Goal: Information Seeking & Learning: Compare options

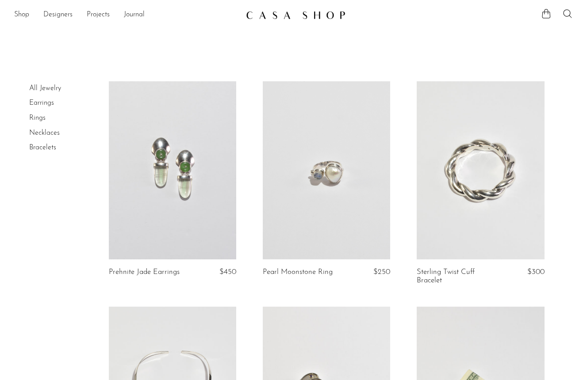
click at [171, 176] on link at bounding box center [172, 170] width 127 height 178
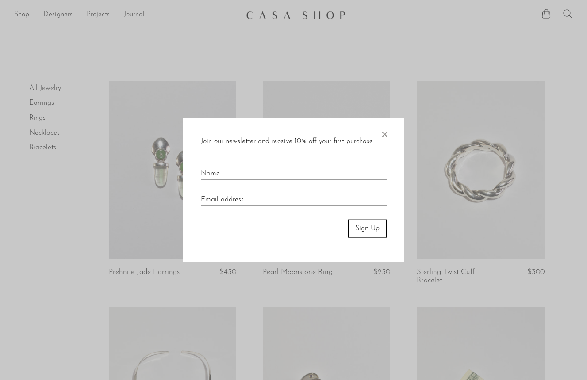
click at [384, 133] on span "×" at bounding box center [384, 132] width 9 height 28
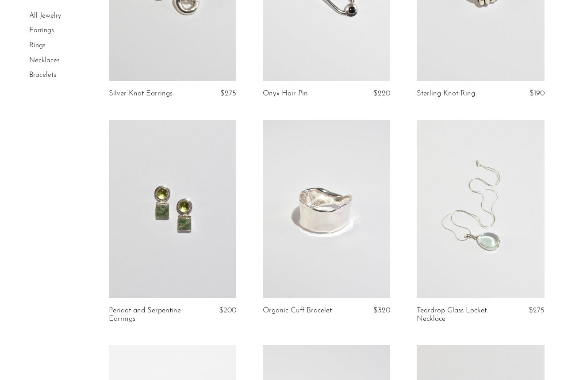
scroll to position [859, 0]
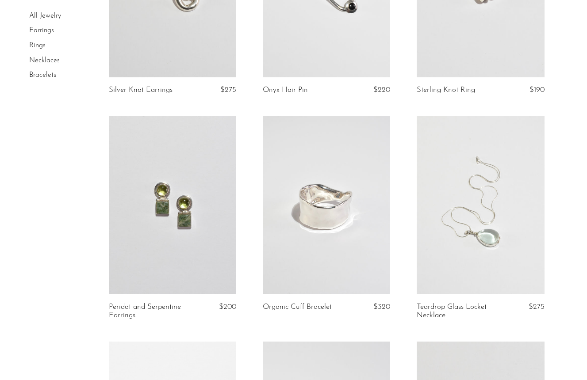
click at [164, 215] on link at bounding box center [172, 205] width 127 height 178
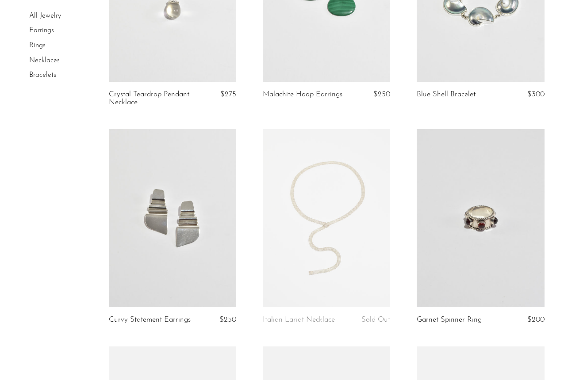
scroll to position [1524, 0]
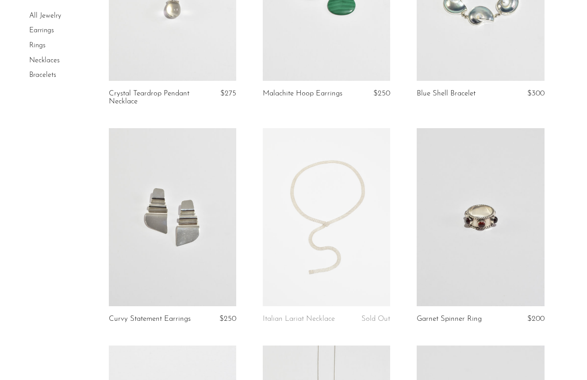
click at [160, 267] on link at bounding box center [172, 217] width 127 height 178
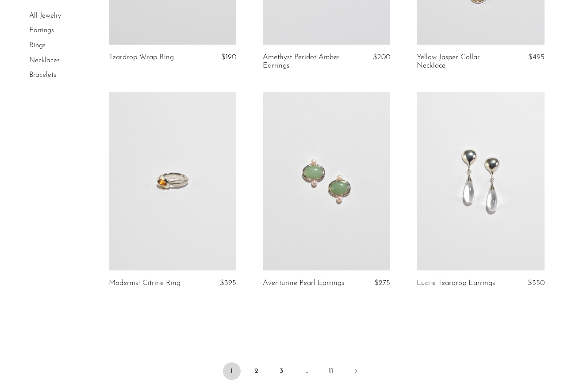
scroll to position [2454, 0]
click at [255, 362] on link "2" at bounding box center [257, 371] width 18 height 18
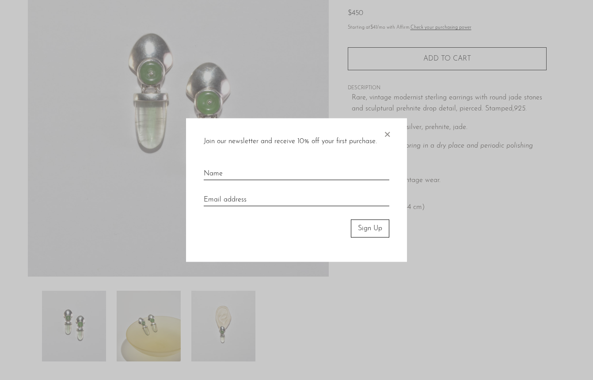
scroll to position [104, 0]
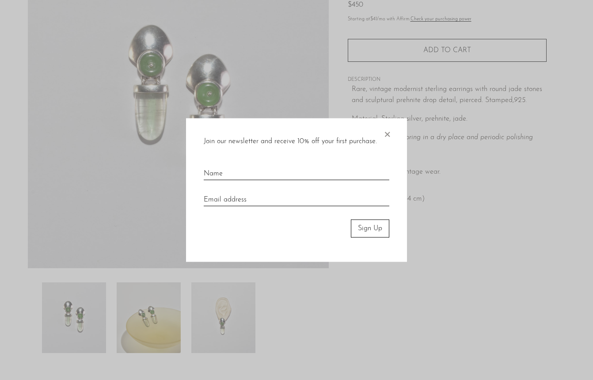
click at [390, 130] on span "×" at bounding box center [387, 132] width 9 height 28
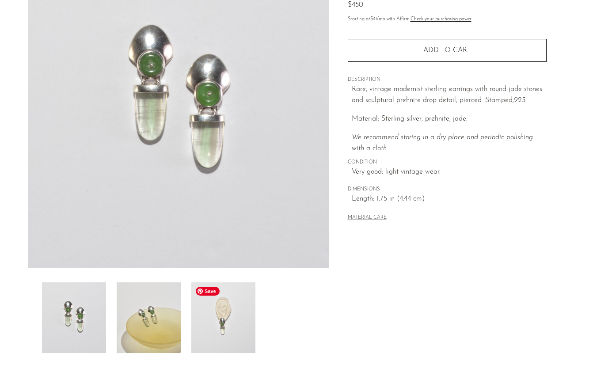
click at [219, 345] on img at bounding box center [223, 317] width 64 height 71
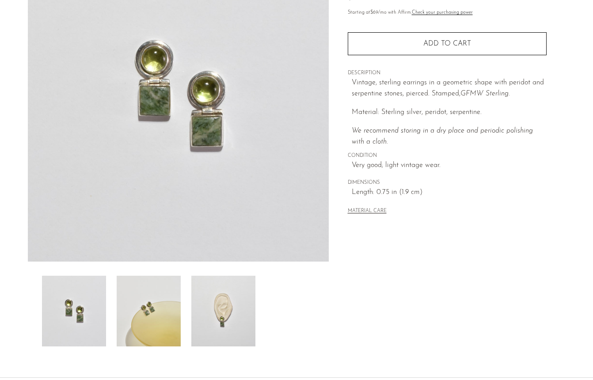
scroll to position [116, 0]
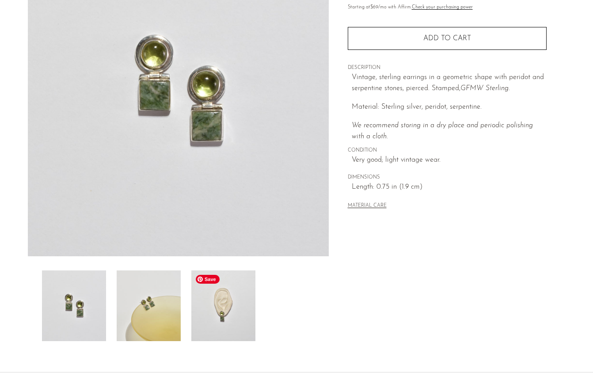
click at [219, 309] on img at bounding box center [223, 306] width 64 height 71
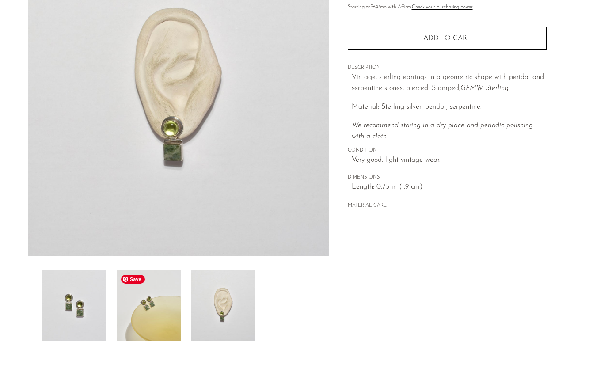
click at [141, 318] on img at bounding box center [149, 306] width 64 height 71
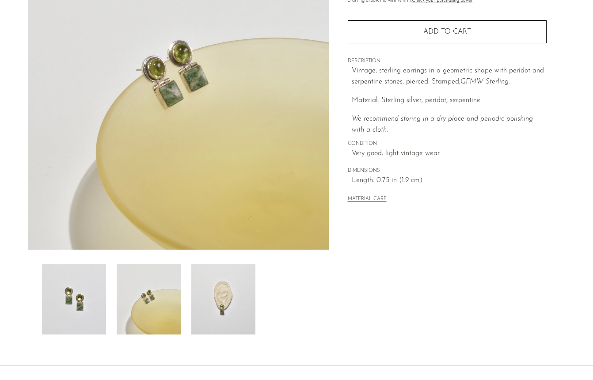
scroll to position [147, 0]
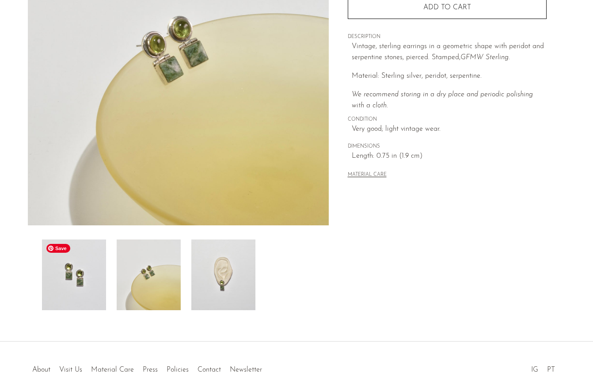
click at [86, 296] on img at bounding box center [74, 275] width 64 height 71
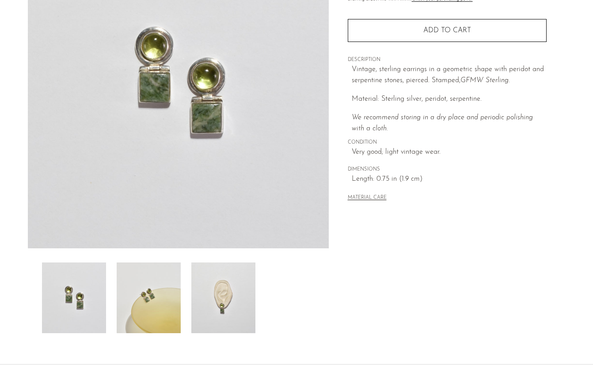
scroll to position [0, 0]
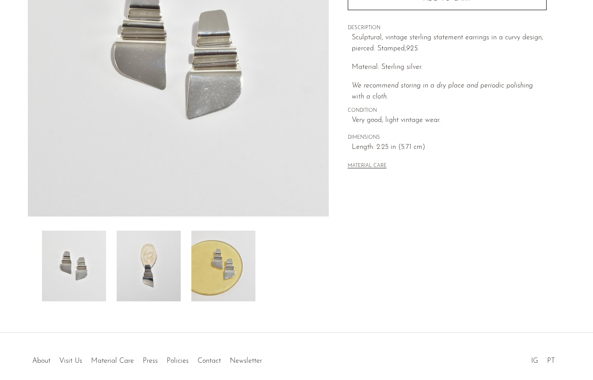
scroll to position [169, 0]
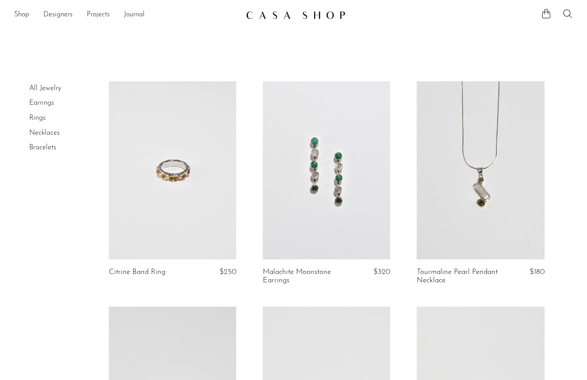
click at [205, 212] on link at bounding box center [172, 170] width 127 height 178
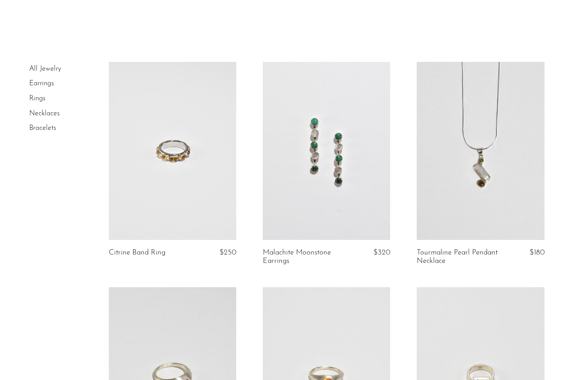
click at [476, 150] on link at bounding box center [479, 151] width 127 height 178
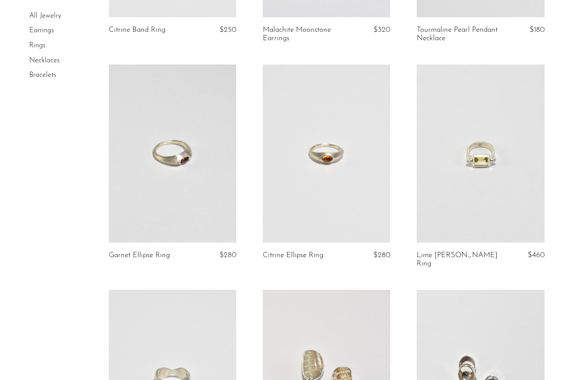
scroll to position [244, 0]
click at [462, 168] on link at bounding box center [479, 152] width 127 height 178
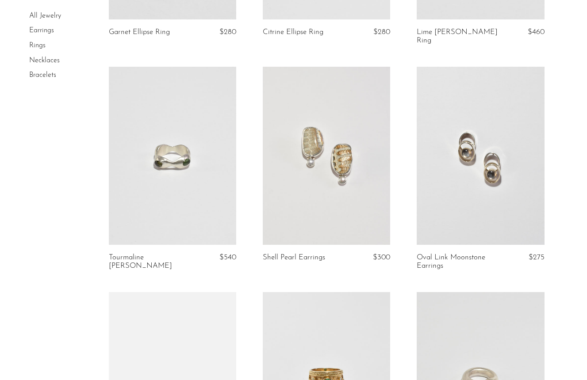
scroll to position [468, 0]
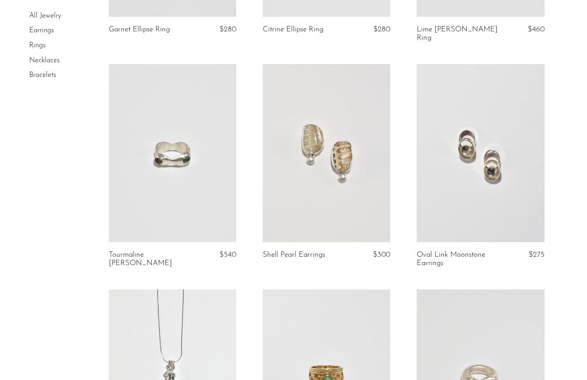
click at [458, 158] on link at bounding box center [479, 153] width 127 height 178
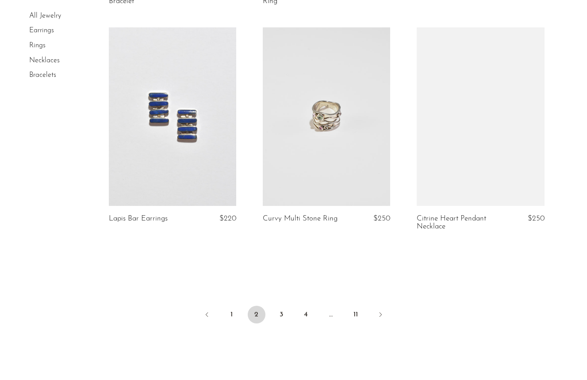
scroll to position [2529, 0]
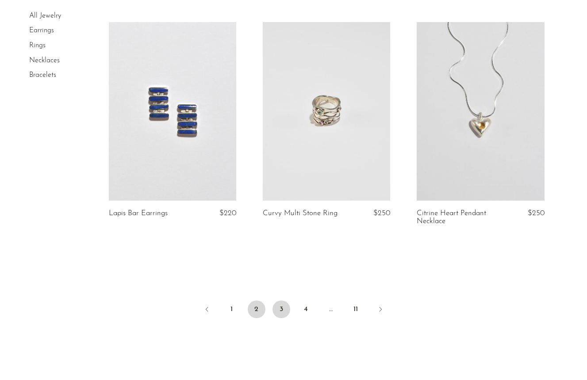
click at [281, 302] on link "3" at bounding box center [281, 310] width 18 height 18
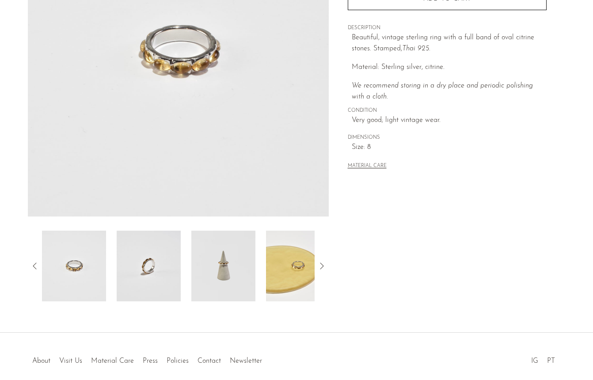
scroll to position [195, 0]
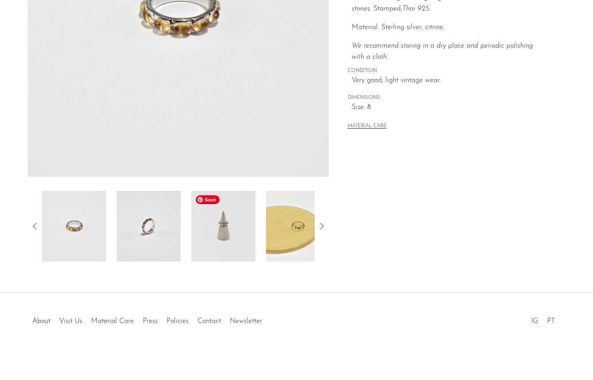
click at [218, 229] on img at bounding box center [223, 226] width 64 height 71
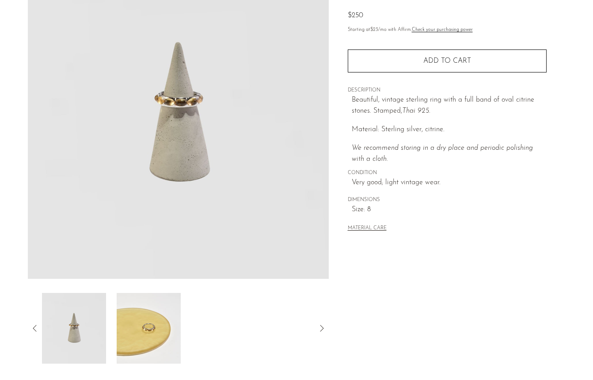
scroll to position [92, 0]
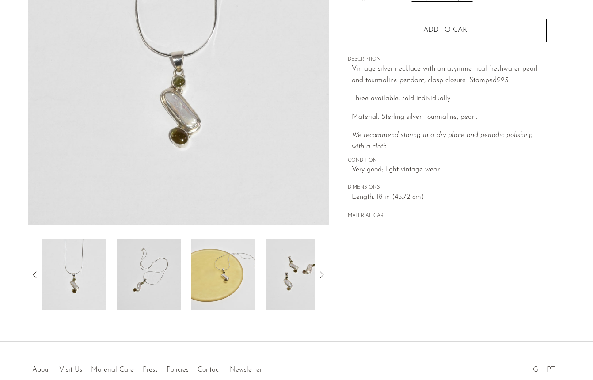
scroll to position [195, 0]
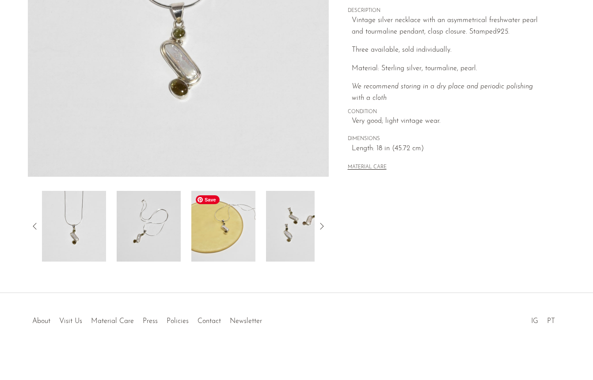
click at [239, 216] on img at bounding box center [223, 226] width 64 height 71
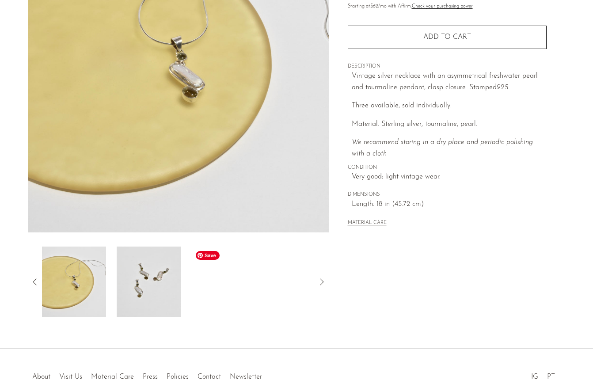
scroll to position [99, 0]
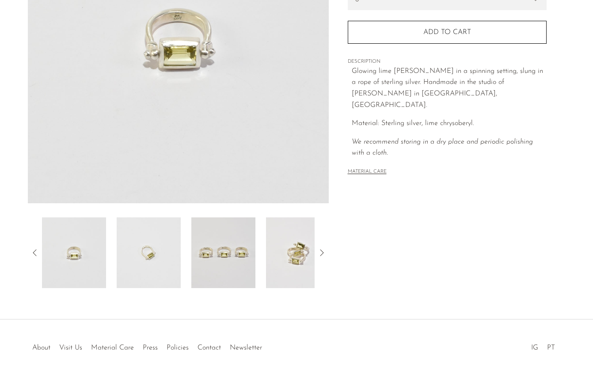
scroll to position [195, 0]
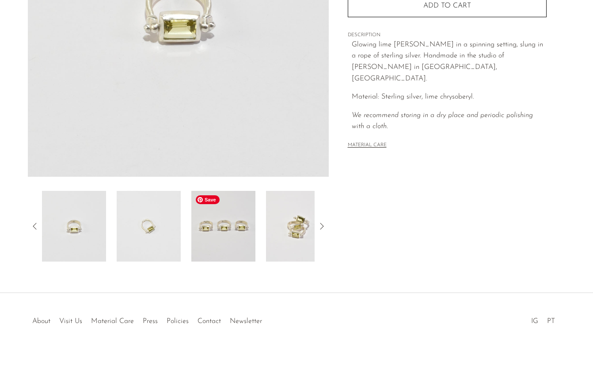
click at [232, 246] on img at bounding box center [223, 226] width 64 height 71
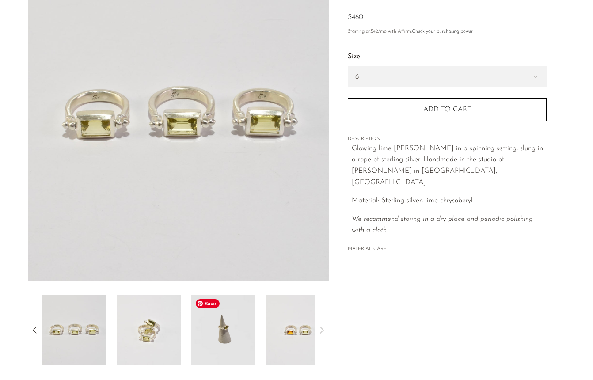
scroll to position [60, 0]
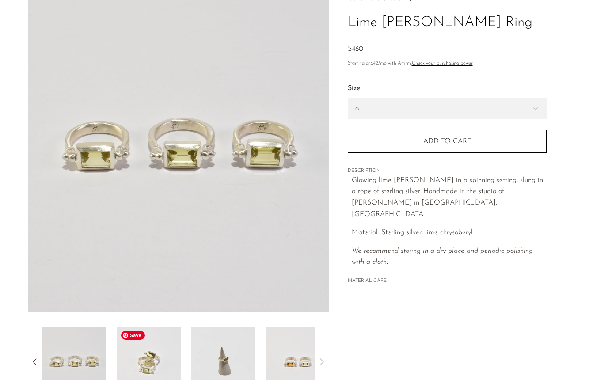
click at [154, 366] on img at bounding box center [149, 362] width 64 height 71
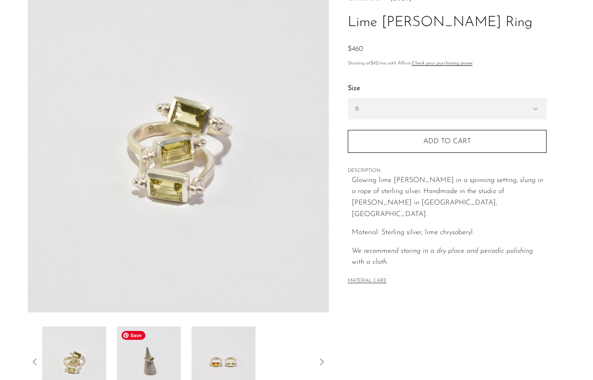
click at [154, 366] on img at bounding box center [149, 362] width 64 height 71
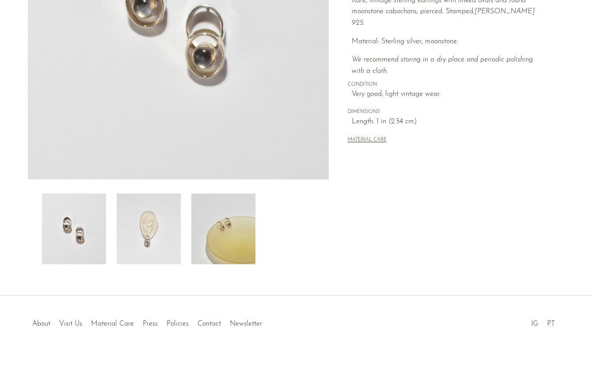
scroll to position [195, 0]
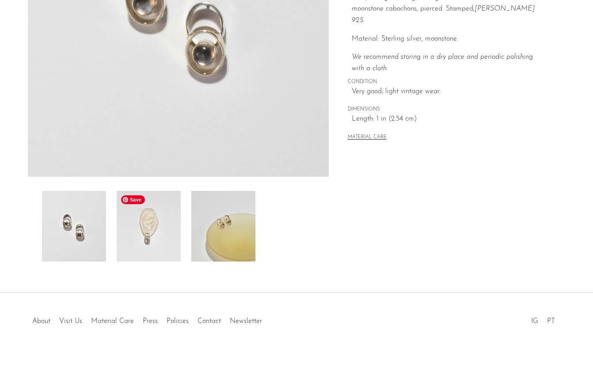
click at [164, 248] on img at bounding box center [149, 226] width 64 height 71
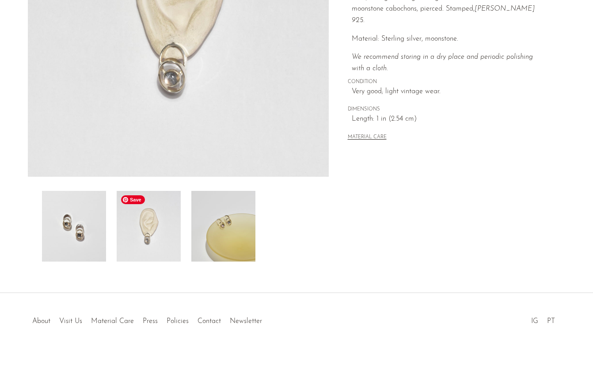
scroll to position [172, 0]
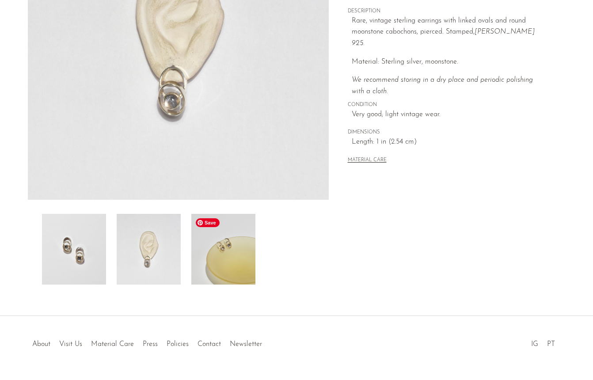
click at [236, 244] on img at bounding box center [223, 249] width 64 height 71
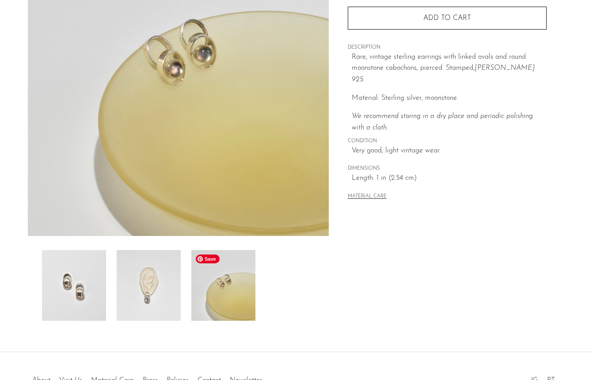
scroll to position [195, 0]
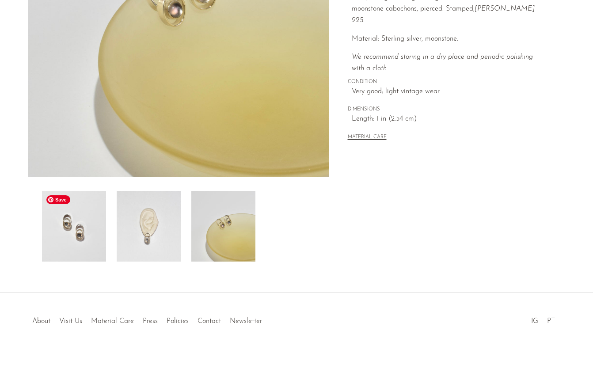
click at [80, 233] on img at bounding box center [74, 226] width 64 height 71
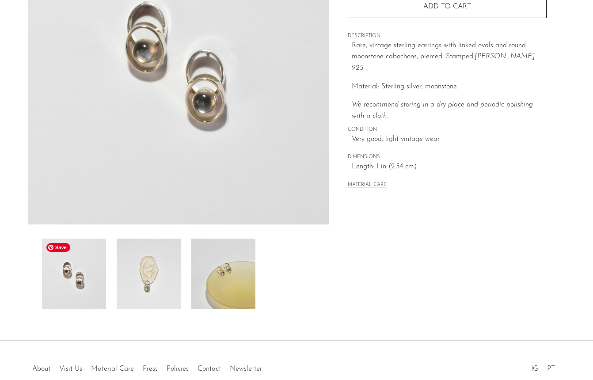
scroll to position [147, 0]
click at [128, 279] on img at bounding box center [149, 275] width 64 height 71
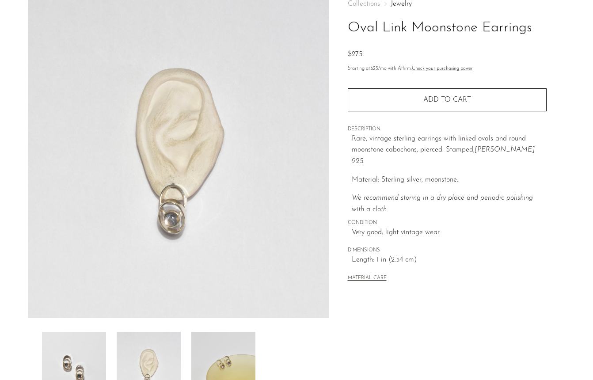
scroll to position [0, 0]
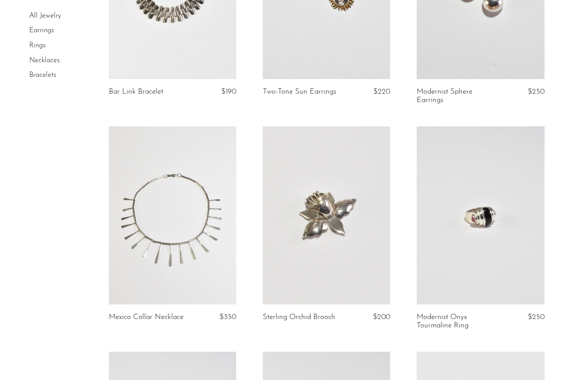
scroll to position [405, 0]
click at [301, 242] on link at bounding box center [326, 216] width 127 height 178
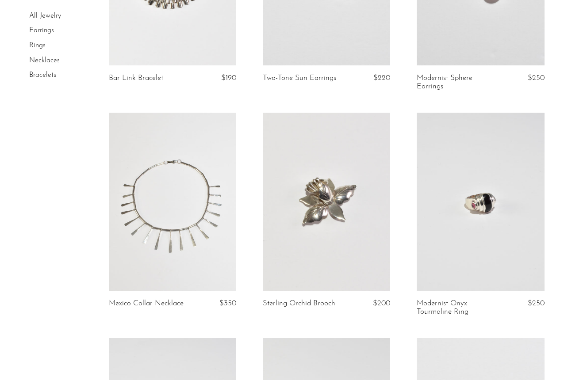
scroll to position [425, 0]
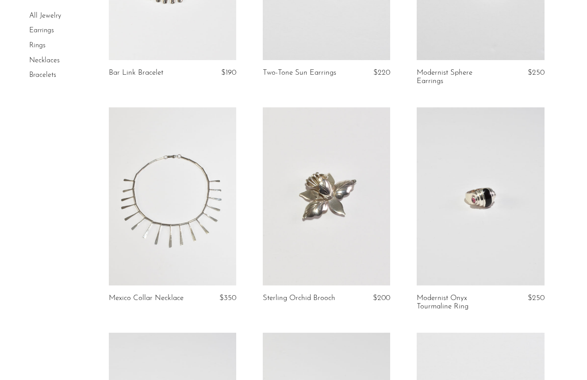
click at [164, 195] on link at bounding box center [172, 196] width 127 height 178
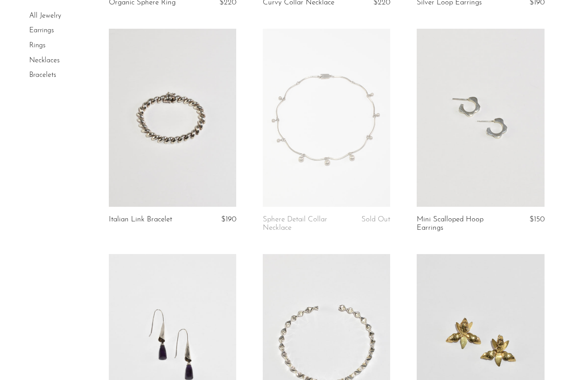
scroll to position [1034, 0]
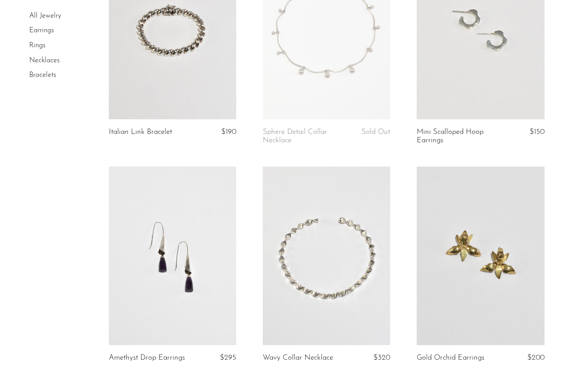
click at [443, 267] on link at bounding box center [479, 256] width 127 height 178
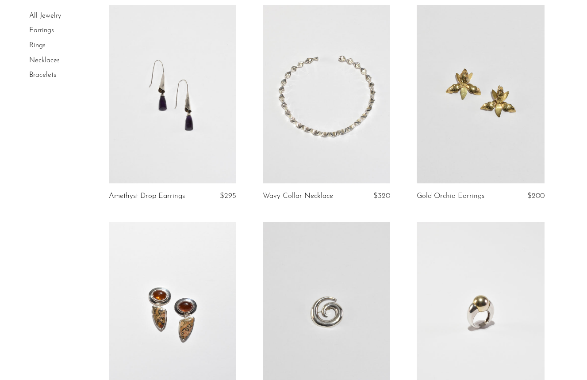
scroll to position [1218, 0]
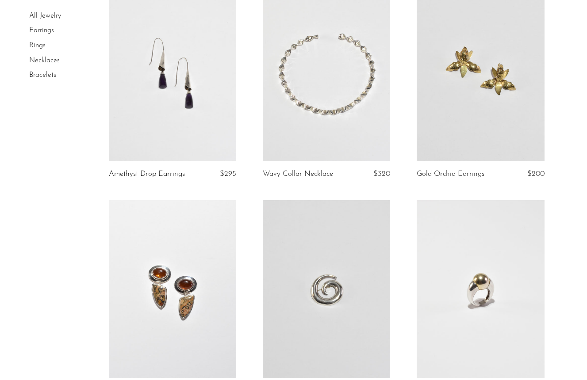
click at [305, 116] on link at bounding box center [326, 72] width 127 height 178
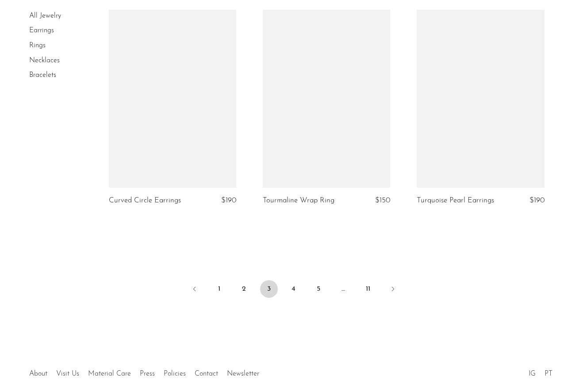
scroll to position [2534, 0]
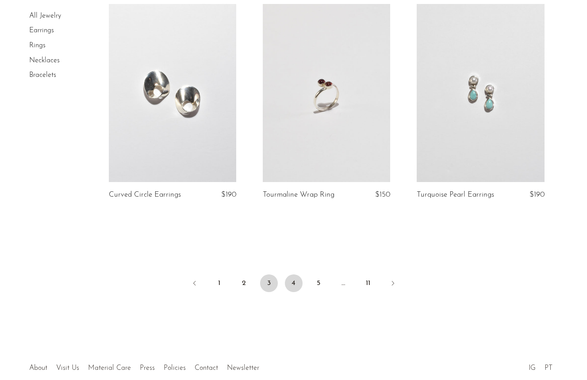
click at [293, 275] on link "4" at bounding box center [294, 284] width 18 height 18
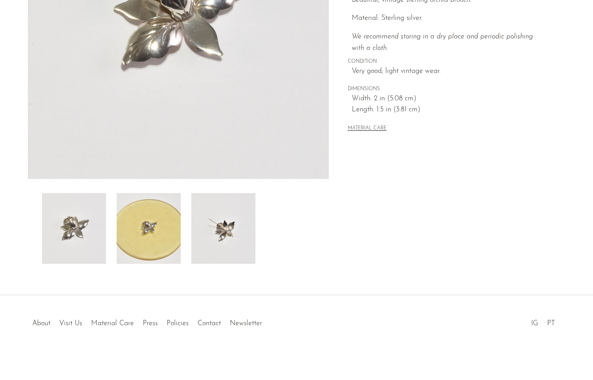
scroll to position [195, 0]
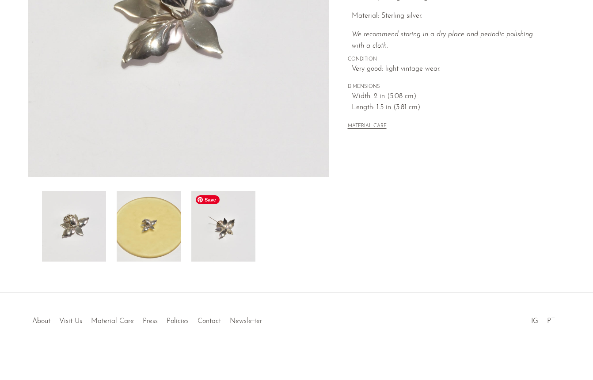
click at [233, 229] on img at bounding box center [223, 226] width 64 height 71
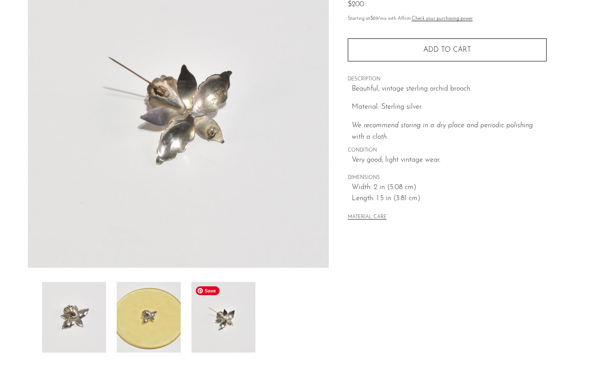
scroll to position [103, 0]
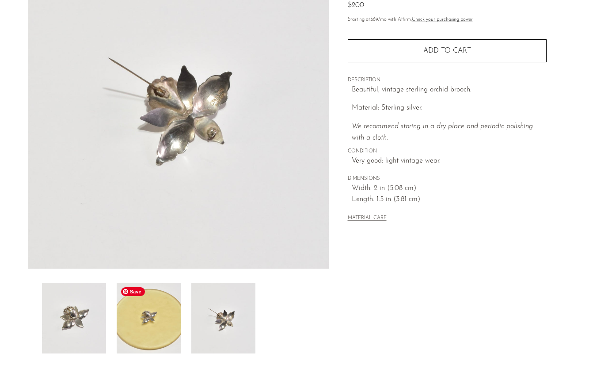
click at [150, 292] on img at bounding box center [149, 318] width 64 height 71
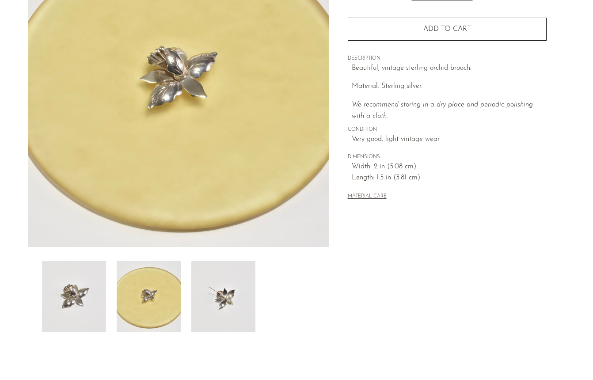
scroll to position [184, 0]
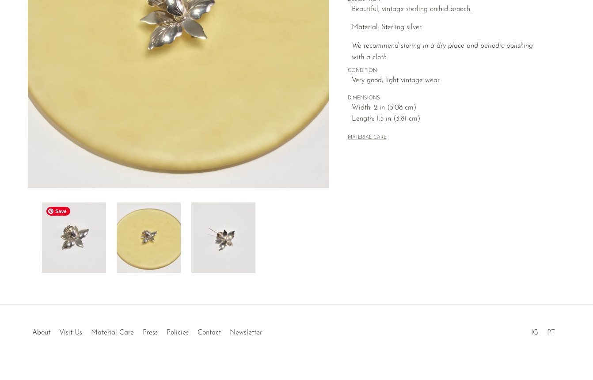
click at [76, 256] on img at bounding box center [74, 237] width 64 height 71
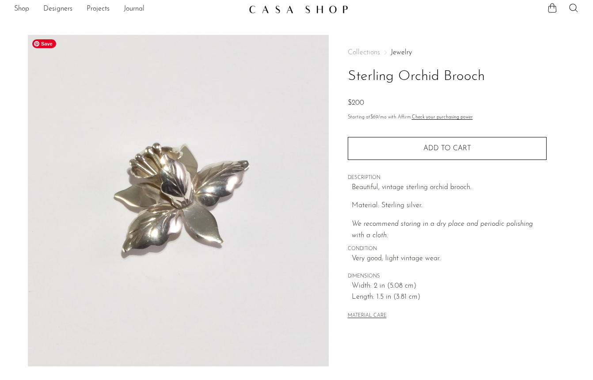
scroll to position [6, 0]
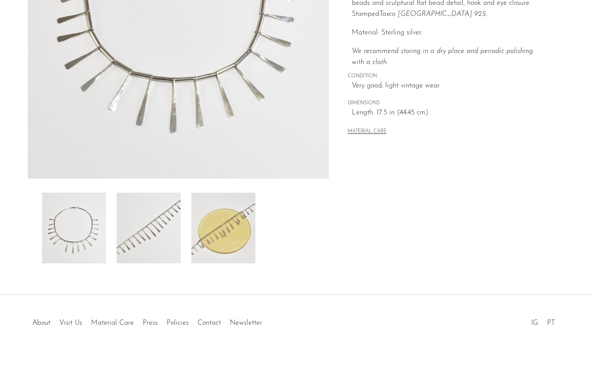
scroll to position [195, 0]
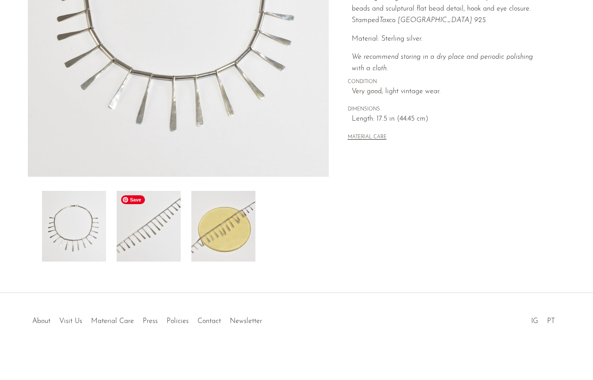
click at [140, 233] on img at bounding box center [149, 226] width 64 height 71
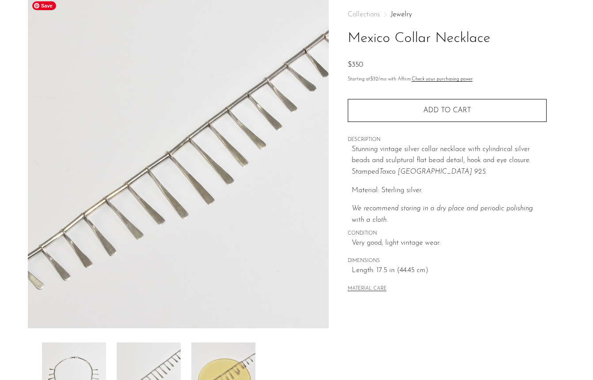
scroll to position [46, 0]
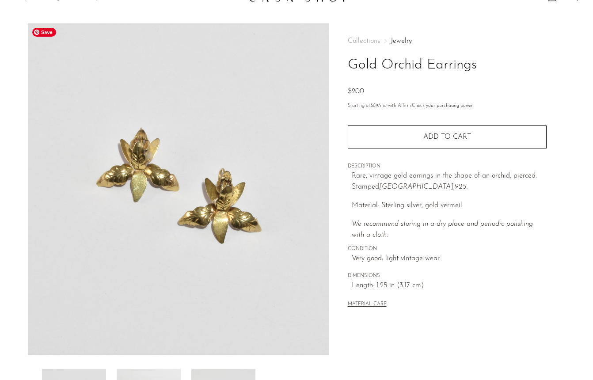
scroll to position [195, 0]
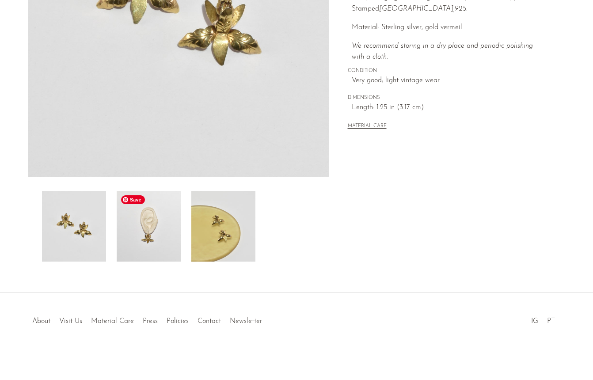
click at [152, 244] on img at bounding box center [149, 226] width 64 height 71
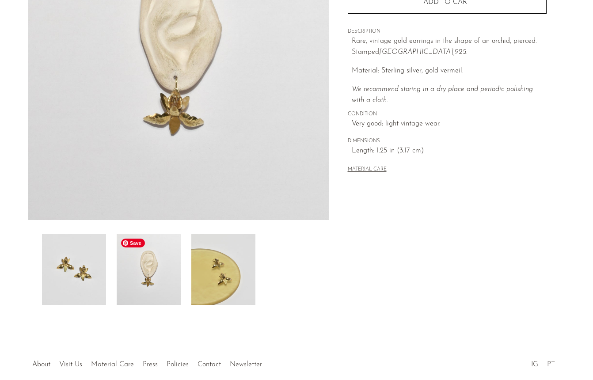
scroll to position [152, 0]
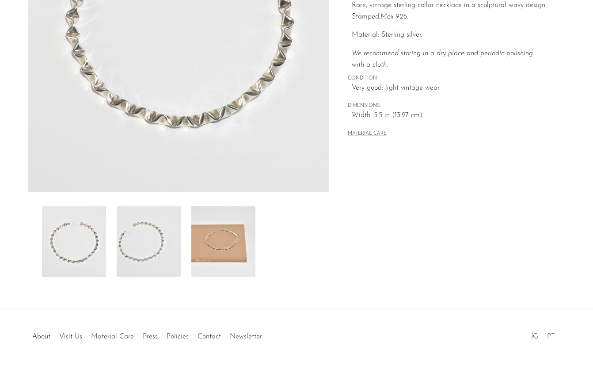
scroll to position [195, 0]
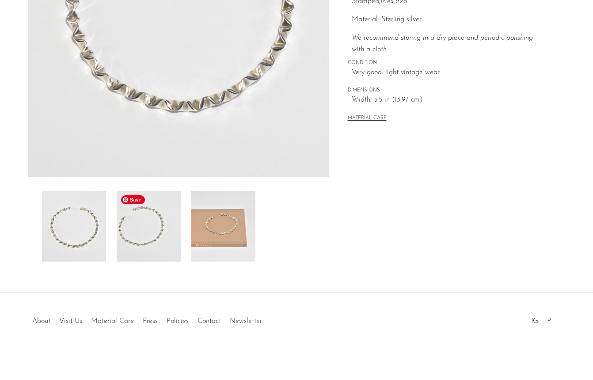
click at [149, 250] on img at bounding box center [149, 226] width 64 height 71
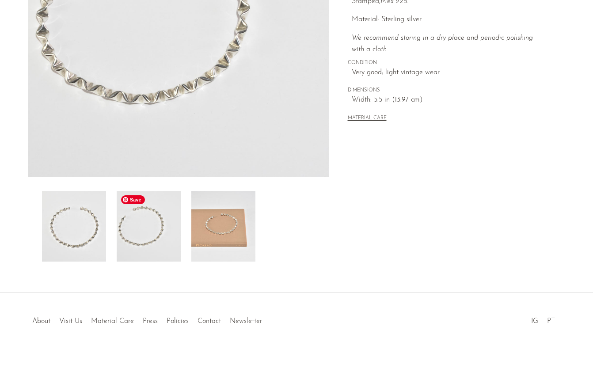
scroll to position [0, 0]
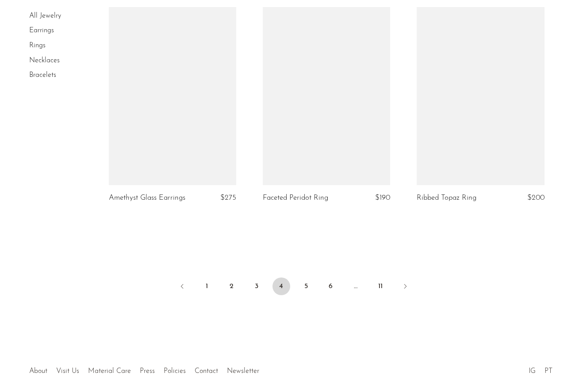
scroll to position [2539, 0]
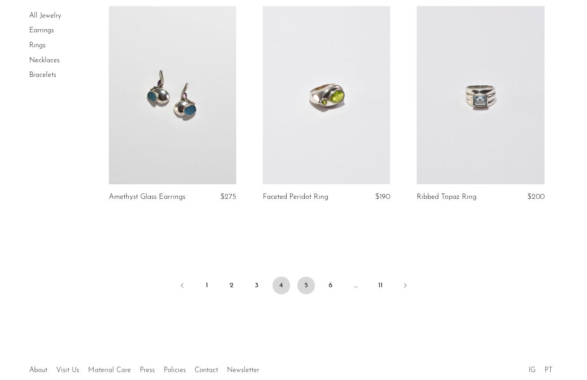
click at [306, 285] on link "5" at bounding box center [306, 286] width 18 height 18
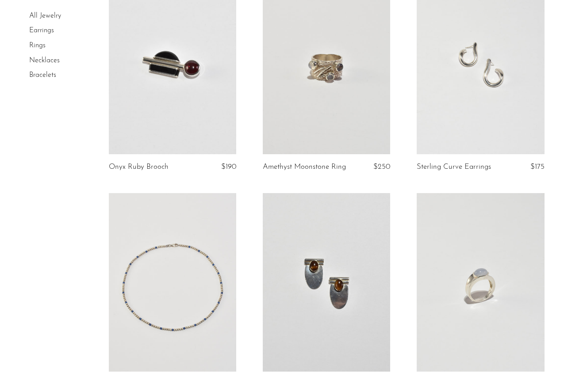
scroll to position [1451, 0]
click at [305, 285] on link at bounding box center [326, 281] width 127 height 178
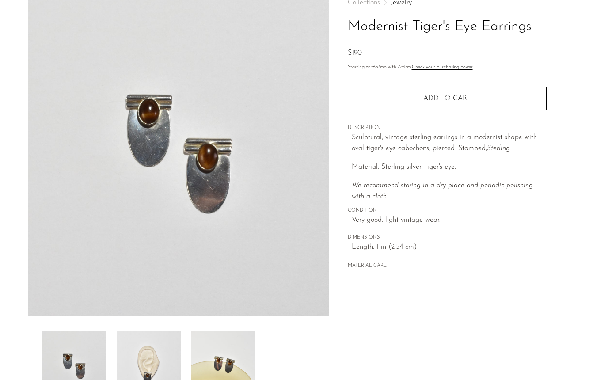
scroll to position [74, 0]
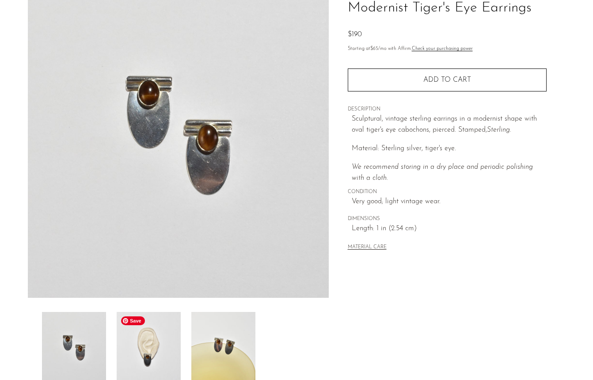
click at [176, 353] on img at bounding box center [149, 347] width 64 height 71
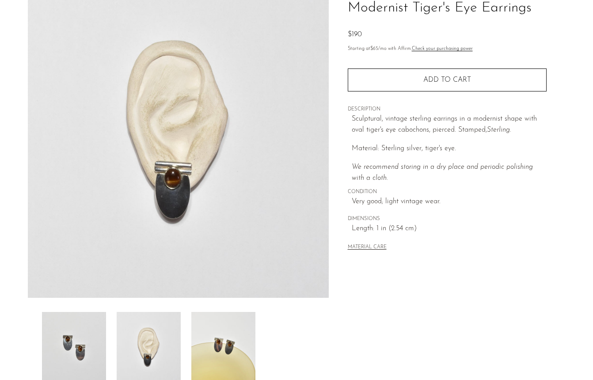
scroll to position [0, 0]
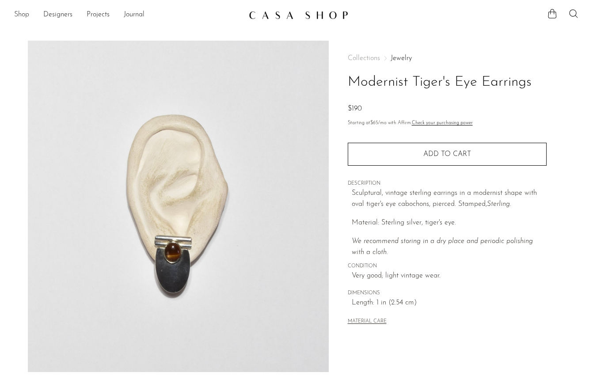
click at [22, 16] on link "Shop" at bounding box center [21, 14] width 15 height 11
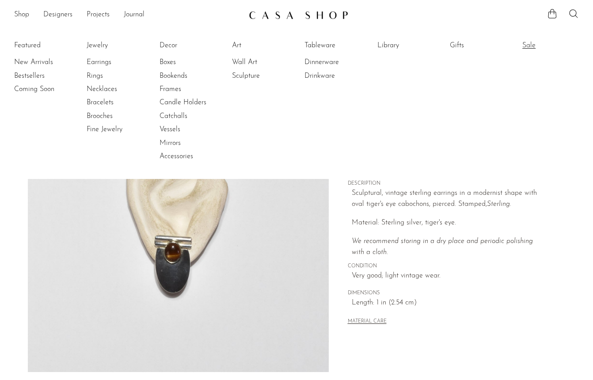
click at [530, 45] on link "Sale" at bounding box center [556, 46] width 66 height 10
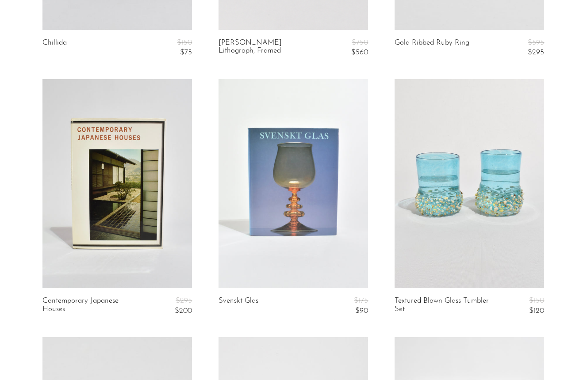
scroll to position [2586, 0]
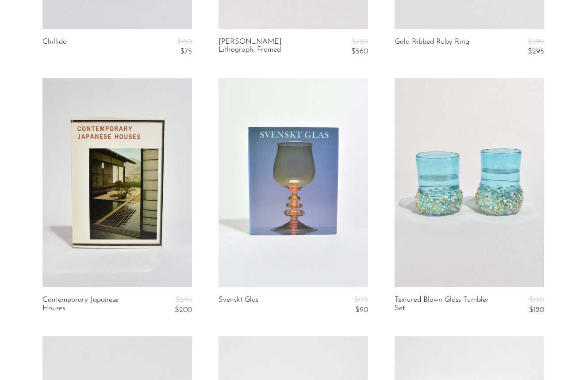
click at [295, 201] on link at bounding box center [292, 182] width 149 height 209
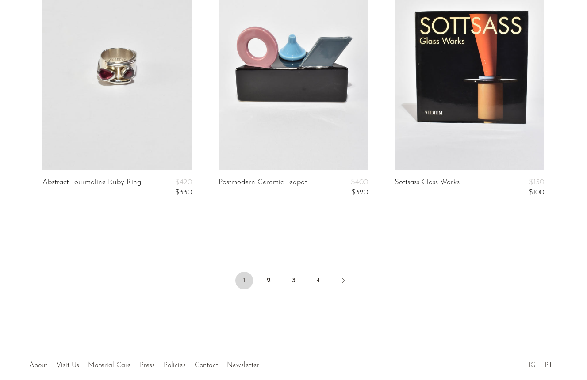
scroll to position [3006, 0]
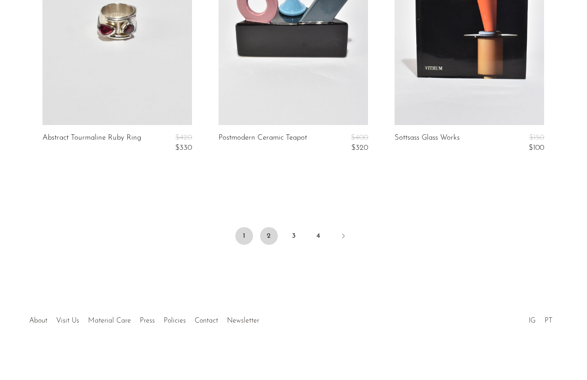
click at [272, 237] on link "2" at bounding box center [269, 236] width 18 height 18
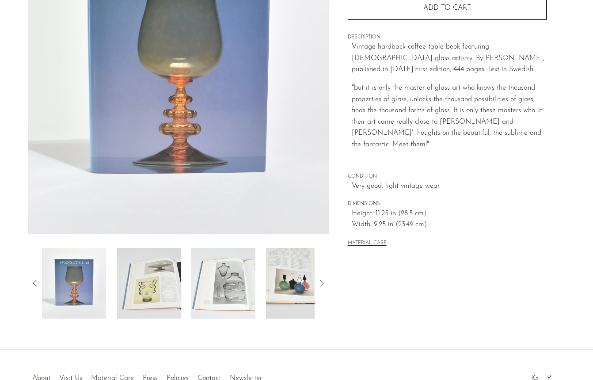
scroll to position [195, 0]
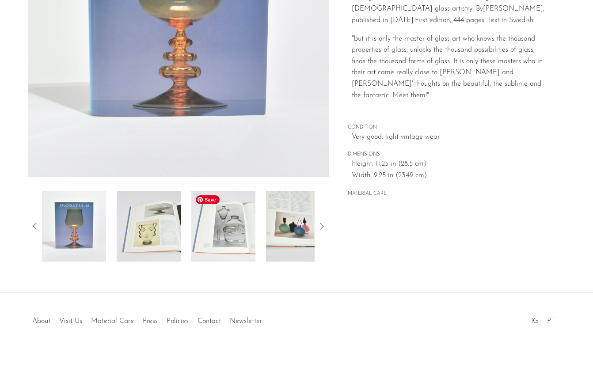
click at [236, 225] on img at bounding box center [223, 226] width 64 height 71
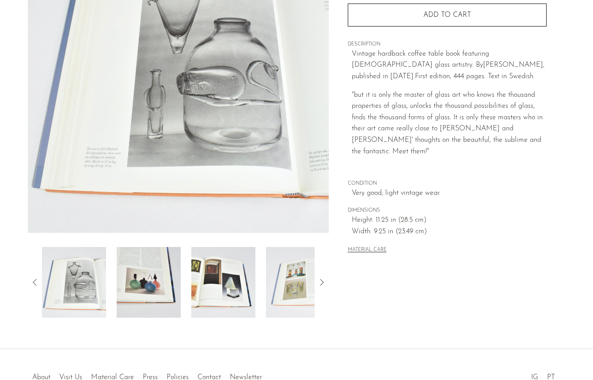
scroll to position [138, 0]
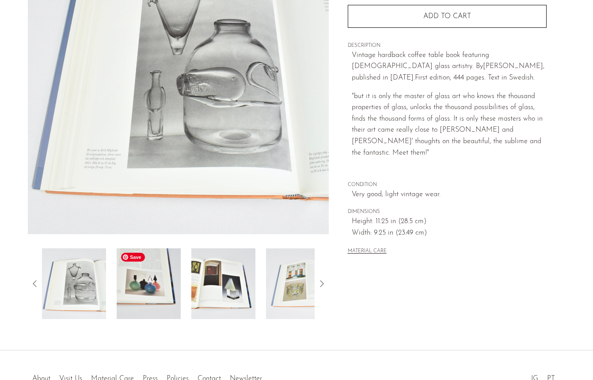
click at [151, 281] on img at bounding box center [149, 283] width 64 height 71
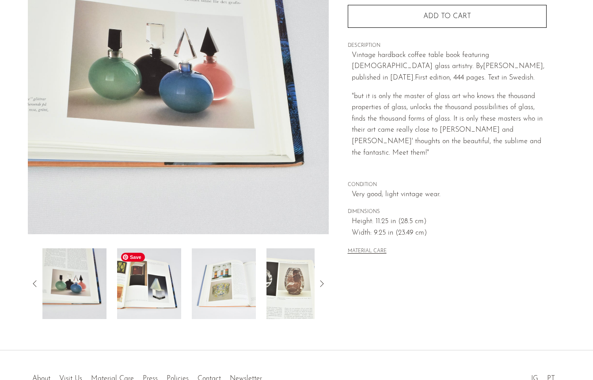
scroll to position [126, 0]
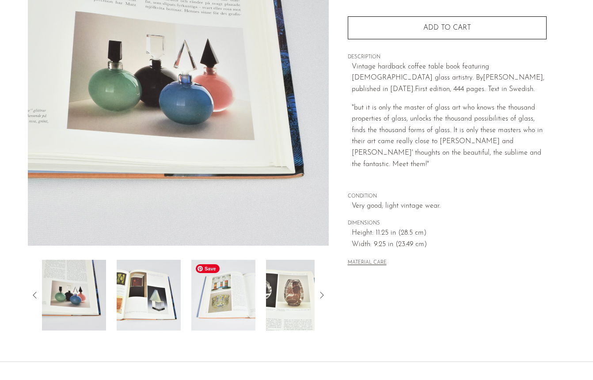
click at [215, 303] on img at bounding box center [223, 295] width 64 height 71
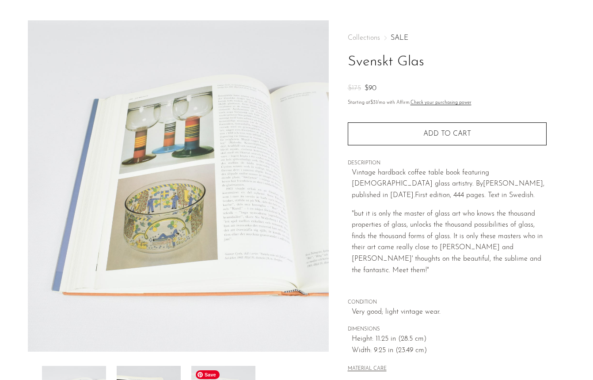
scroll to position [19, 0]
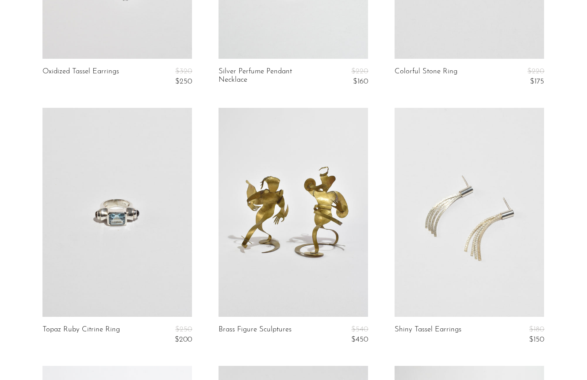
scroll to position [491, 0]
click at [290, 220] on link at bounding box center [292, 211] width 149 height 209
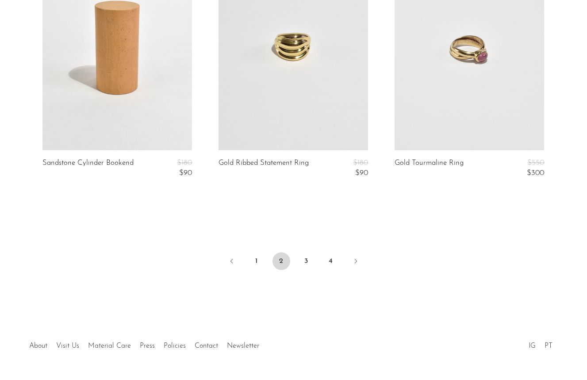
scroll to position [2982, 0]
click at [303, 260] on link "3" at bounding box center [306, 260] width 18 height 18
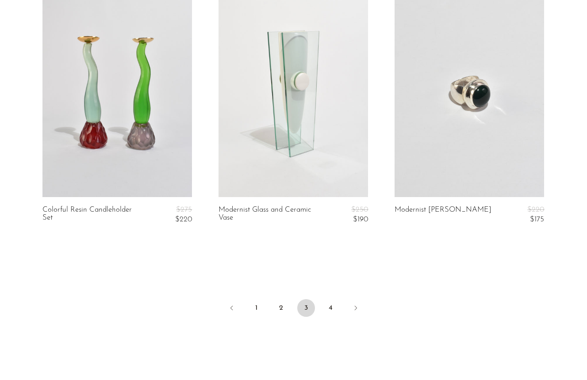
scroll to position [3006, 0]
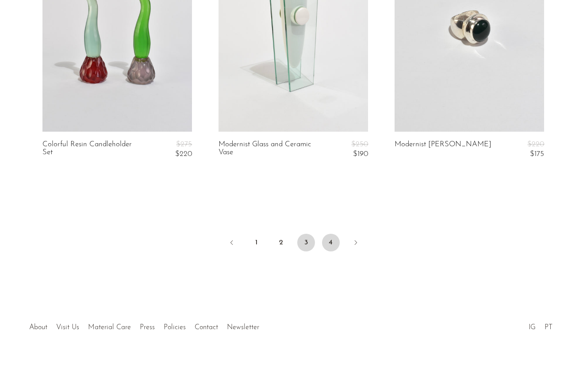
click at [334, 234] on link "4" at bounding box center [331, 243] width 18 height 18
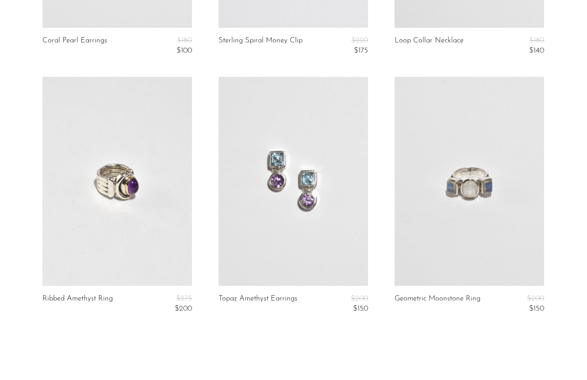
scroll to position [1809, 0]
